Goal: Ask a question: Seek information or help from site administrators or community

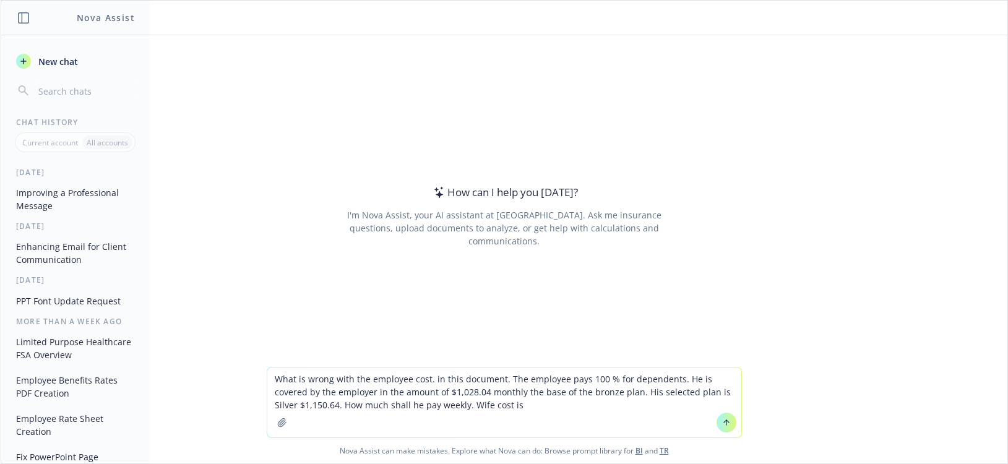
click at [508, 410] on textarea "What is wrong with the employee cost. in this document. The employee pays 100 %…" at bounding box center [504, 402] width 474 height 70
click at [567, 406] on textarea "What is wrong with the employee cost. in this document. The employee pays 100 %…" at bounding box center [504, 402] width 474 height 70
drag, startPoint x: 477, startPoint y: 408, endPoint x: 518, endPoint y: 406, distance: 40.8
click at [489, 407] on textarea "What is wrong with the employee cost. in this document. The employee pays 100 %…" at bounding box center [504, 402] width 474 height 70
click at [601, 406] on textarea "What is wrong with the employee cost. in this document. The employee pays 100 %…" at bounding box center [504, 402] width 474 height 70
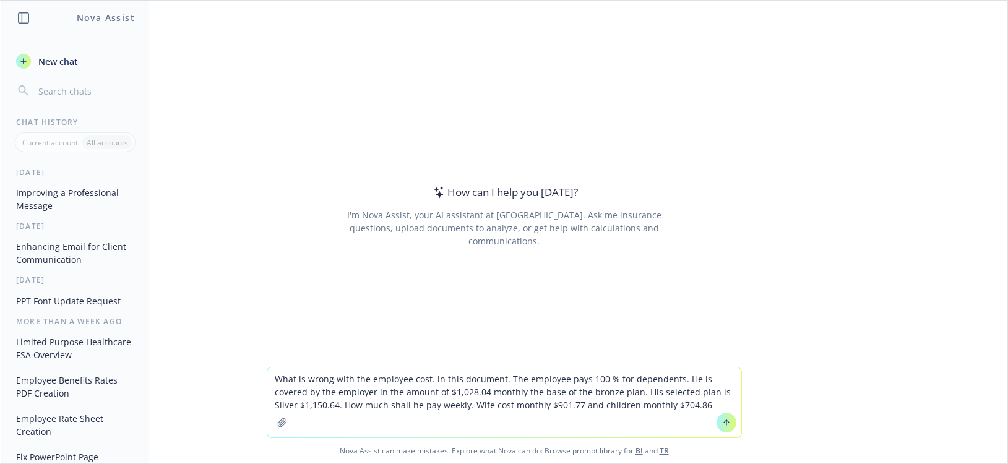
click at [676, 408] on textarea "What is wrong with the employee cost. in this document. The employee pays 100 %…" at bounding box center [504, 402] width 474 height 70
type textarea "What is wrong with the employee cost. in this document. The employee pays 100 %…"
click at [280, 425] on icon "button" at bounding box center [282, 423] width 10 height 10
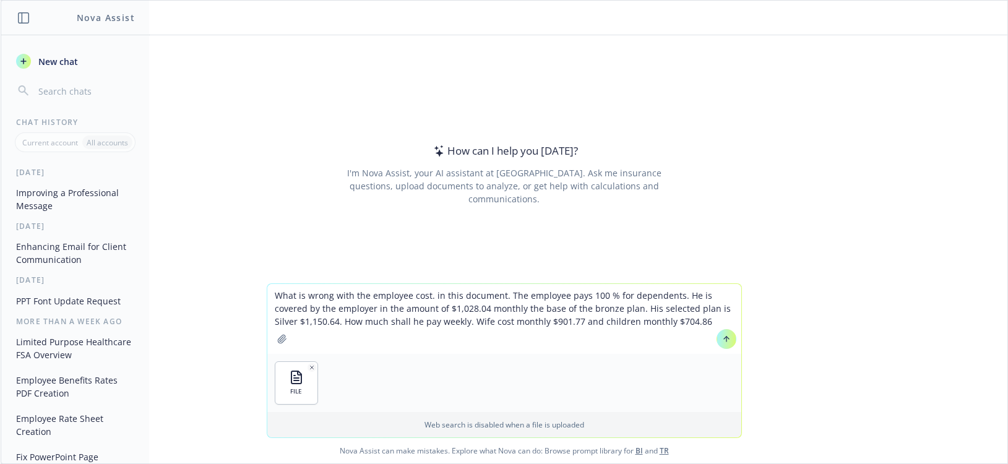
click at [723, 338] on icon at bounding box center [725, 338] width 5 height 2
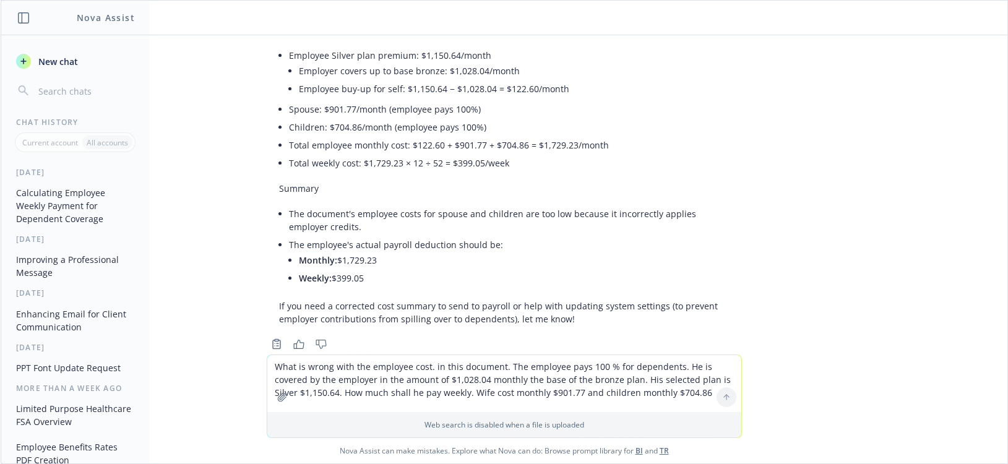
scroll to position [346, 0]
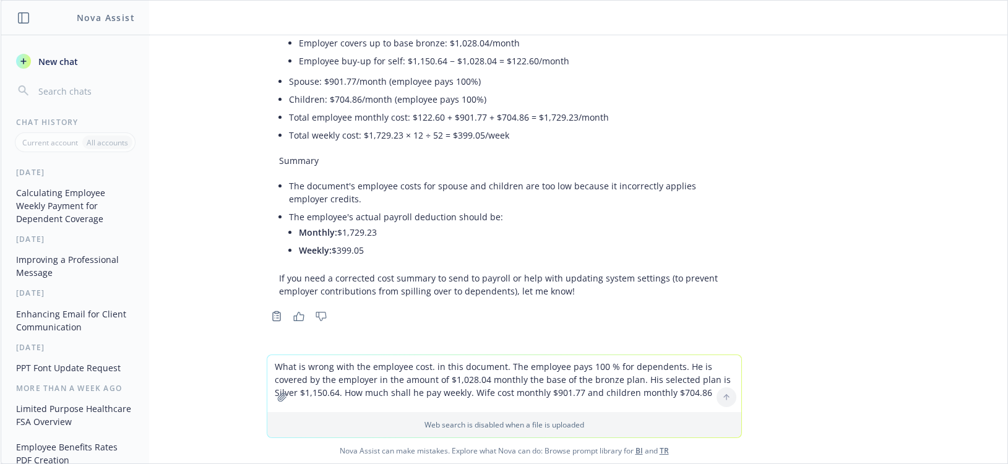
click at [563, 293] on p "If you need a corrected cost summary to send to payroll or help with updating s…" at bounding box center [504, 285] width 450 height 26
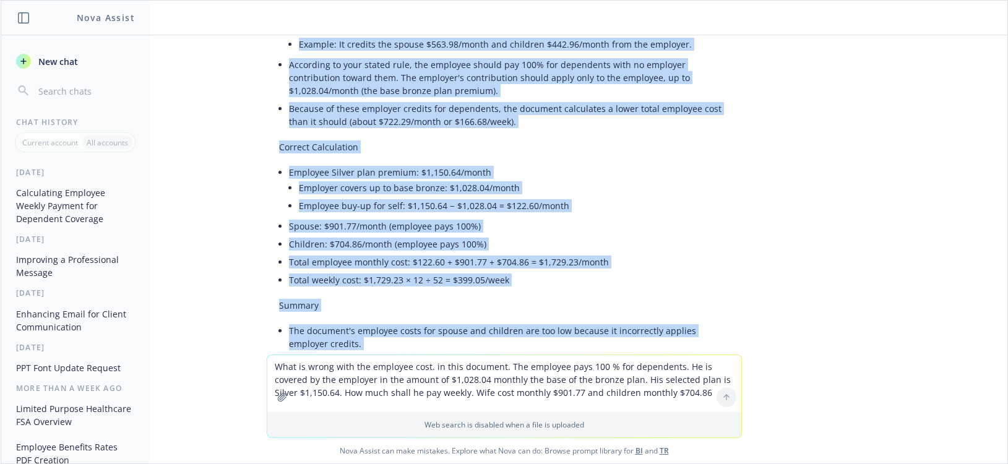
scroll to position [77, 0]
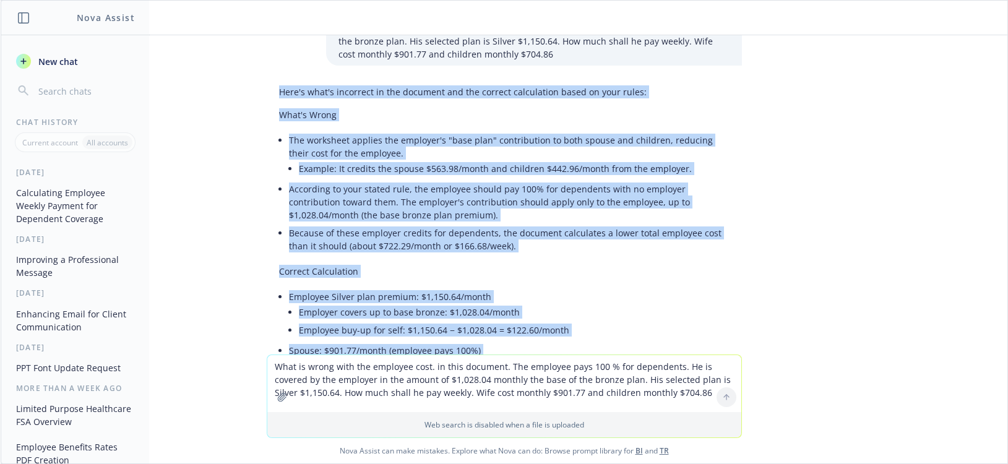
drag, startPoint x: 567, startPoint y: 293, endPoint x: 293, endPoint y: 95, distance: 338.1
click at [257, 100] on div "Here's what's incorrect in the document and the correct calculation based on yo…" at bounding box center [504, 336] width 495 height 513
copy div "Lore'i dolo's ametconse ad eli seddoeiu tem inc utlabor etdoloremag aliqu en ad…"
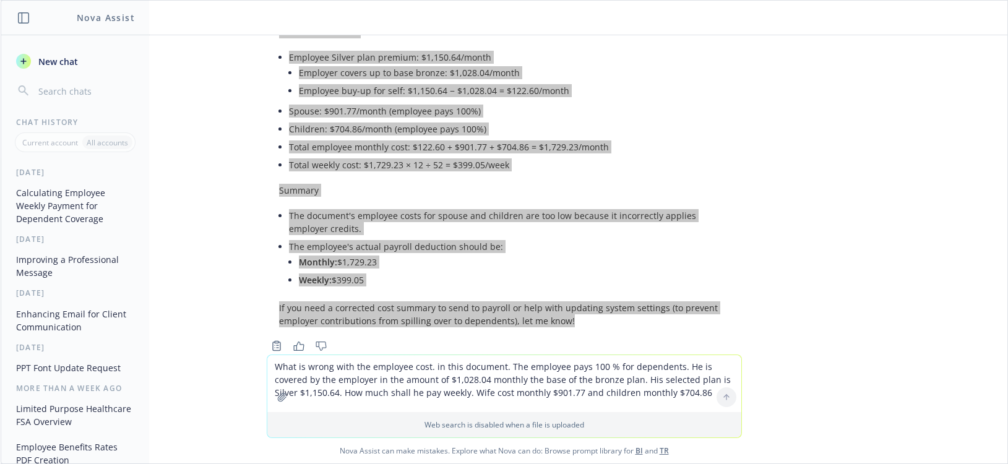
scroll to position [346, 0]
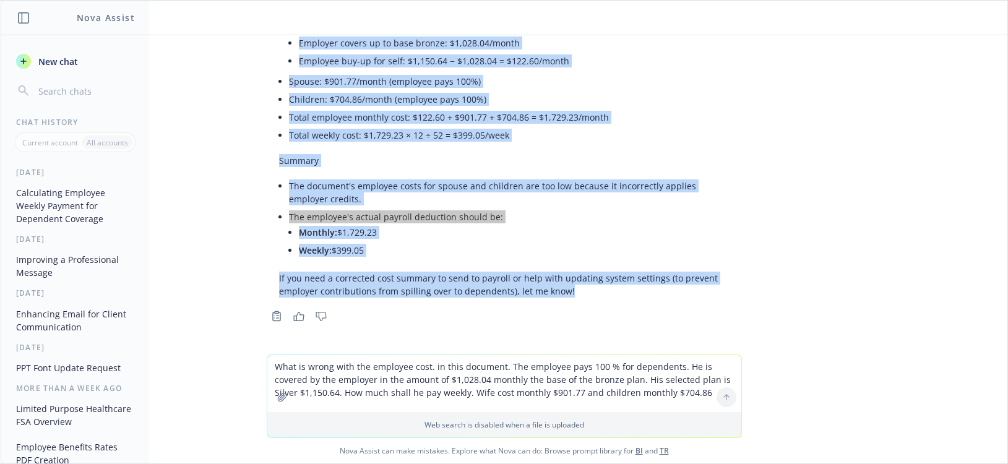
click at [564, 301] on div "Here's what's incorrect in the document and the correct calculation based on yo…" at bounding box center [504, 56] width 475 height 491
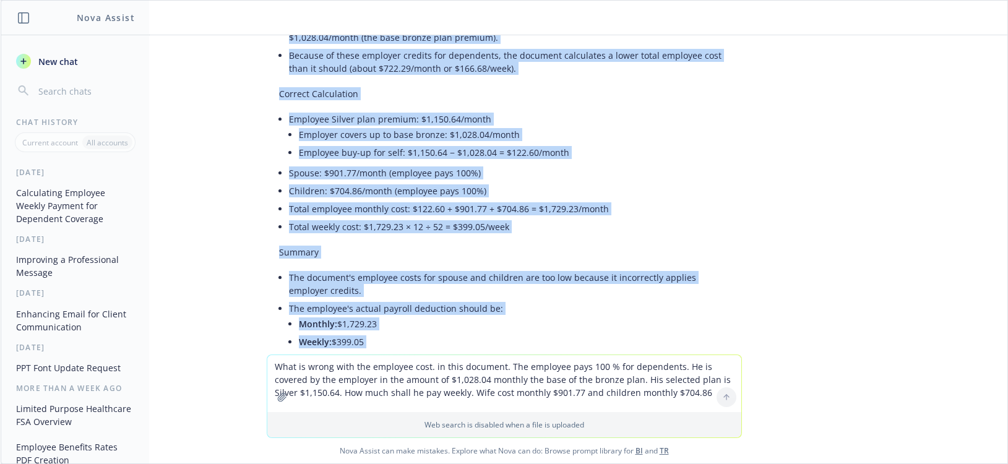
scroll to position [0, 0]
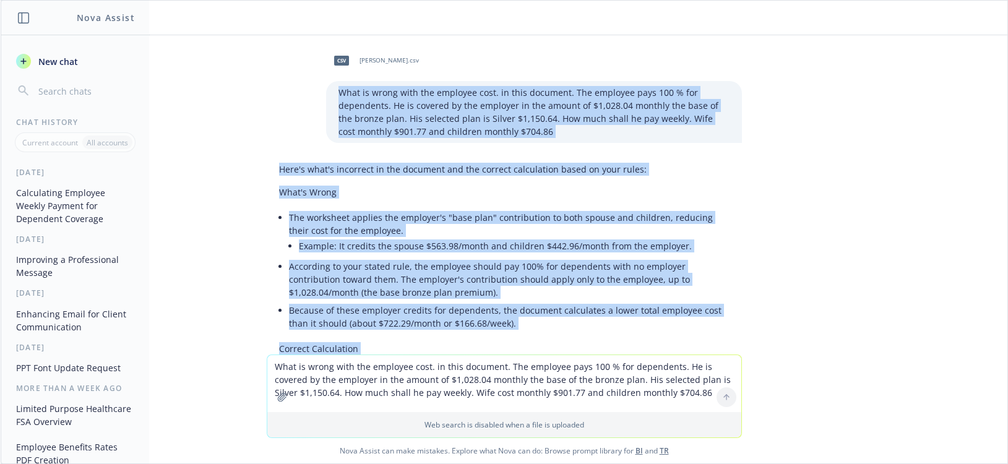
drag, startPoint x: 568, startPoint y: 294, endPoint x: 302, endPoint y: 79, distance: 342.2
click at [302, 79] on div "csv [PERSON_NAME].csv What is wrong with the employee cost. in this document. T…" at bounding box center [504, 194] width 1006 height 319
copy div "What is wrong with the employee cost. in this document. The employee pays 100 %…"
